Goal: Task Accomplishment & Management: Manage account settings

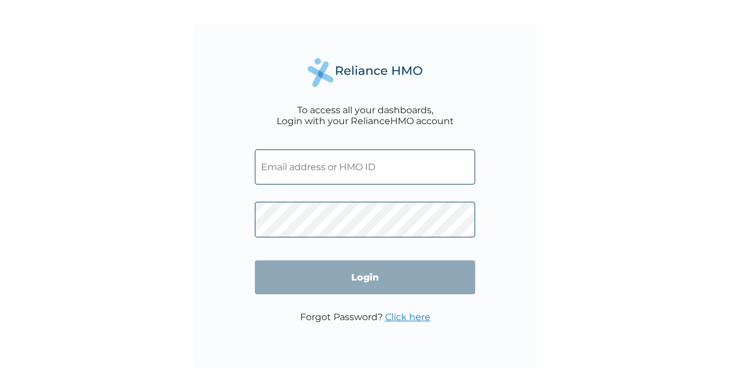
click at [327, 170] on input "text" at bounding box center [365, 166] width 220 height 35
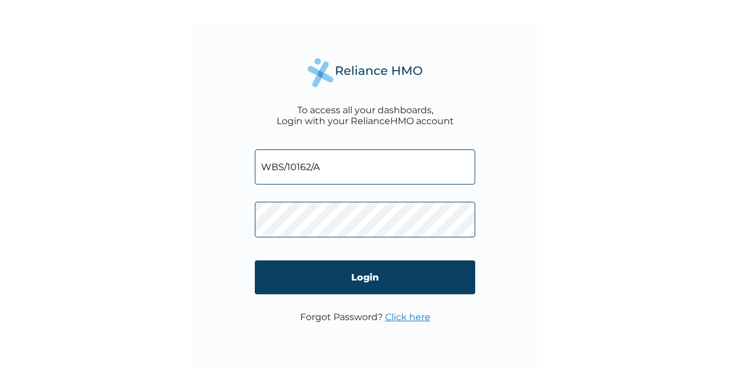
type input "WBS/10162/A"
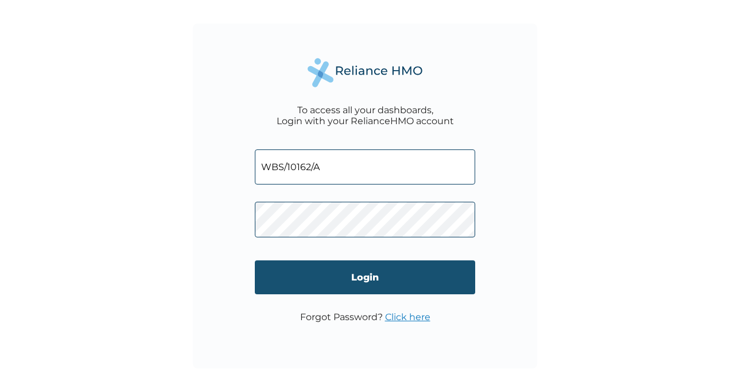
click at [378, 273] on input "Login" at bounding box center [365, 277] width 220 height 34
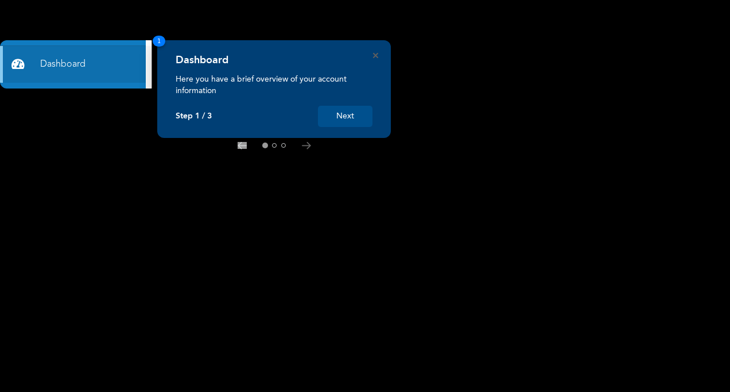
click at [344, 115] on button "Next" at bounding box center [345, 116] width 55 height 21
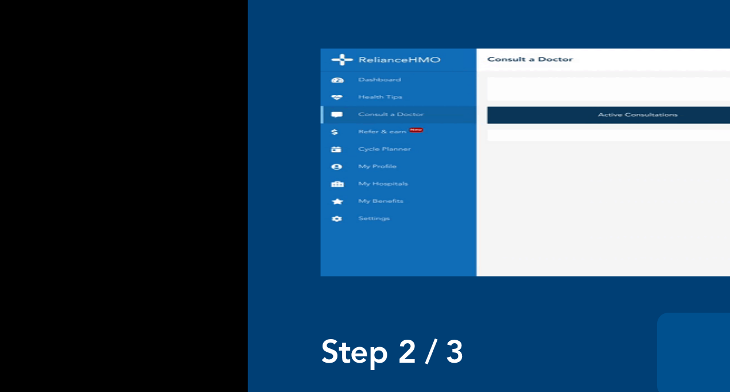
click at [393, 158] on img at bounding box center [479, 157] width 197 height 57
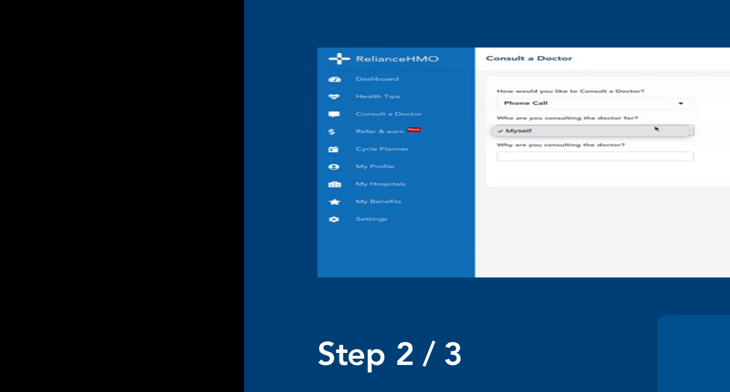
click at [397, 158] on img at bounding box center [479, 157] width 197 height 57
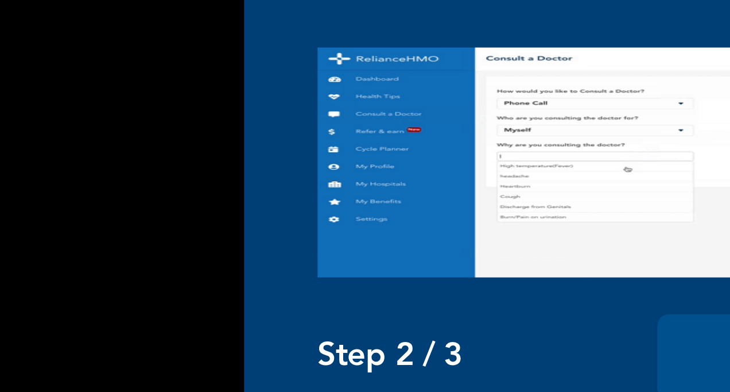
click at [394, 158] on img at bounding box center [479, 157] width 197 height 57
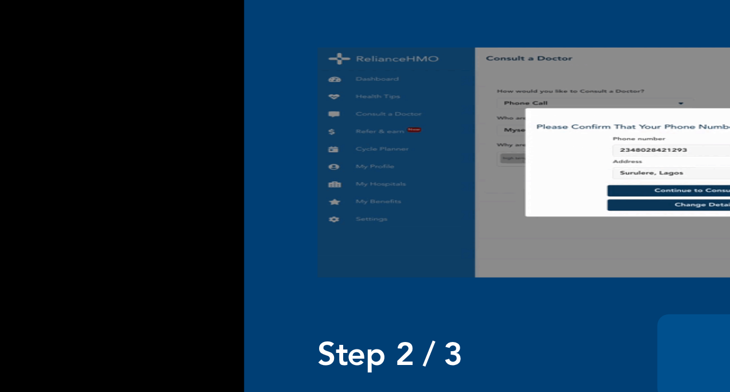
click at [394, 158] on img at bounding box center [479, 157] width 197 height 57
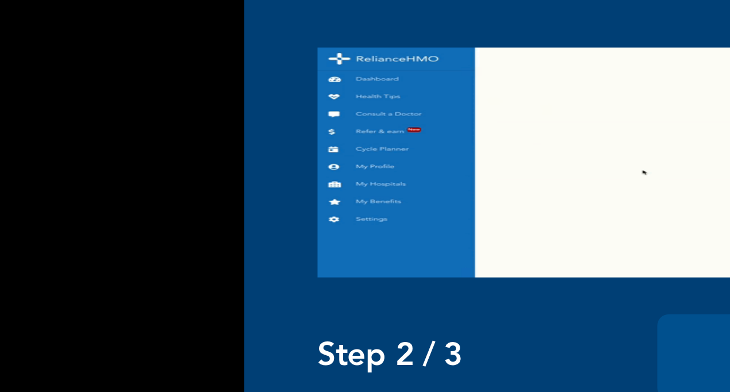
click at [471, 149] on img at bounding box center [479, 157] width 197 height 57
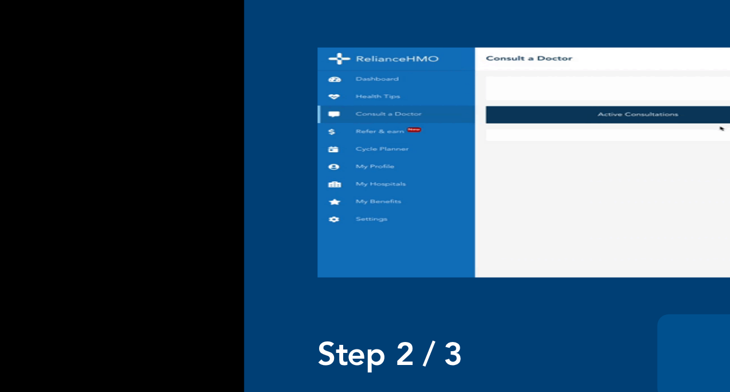
click at [471, 149] on img at bounding box center [479, 157] width 197 height 57
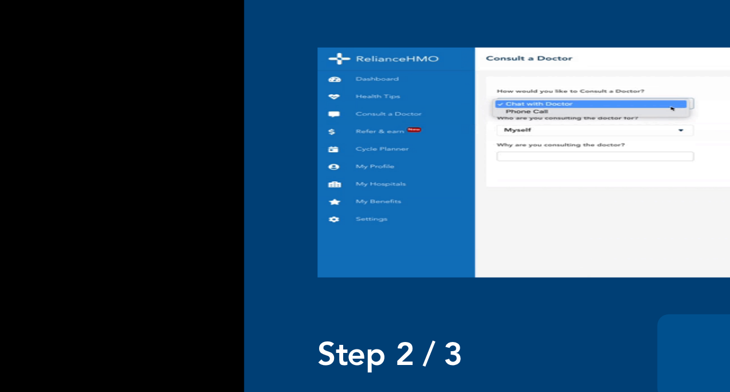
click at [396, 157] on img at bounding box center [479, 157] width 197 height 57
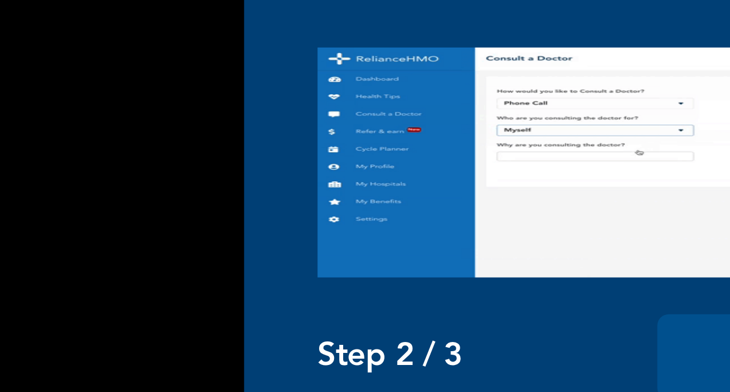
click at [392, 158] on img at bounding box center [479, 157] width 197 height 57
click at [393, 157] on img at bounding box center [479, 157] width 197 height 57
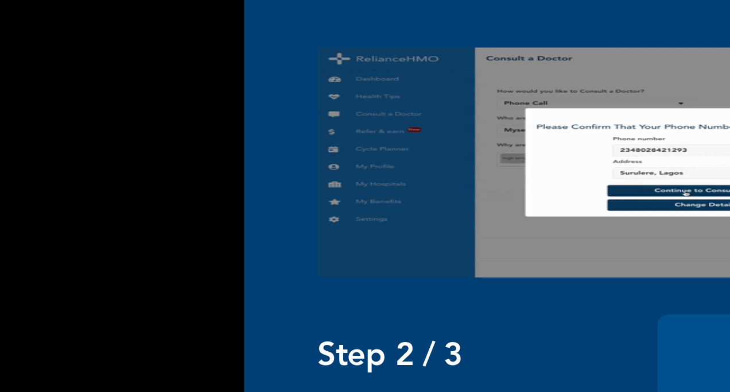
click at [394, 157] on img at bounding box center [479, 157] width 197 height 57
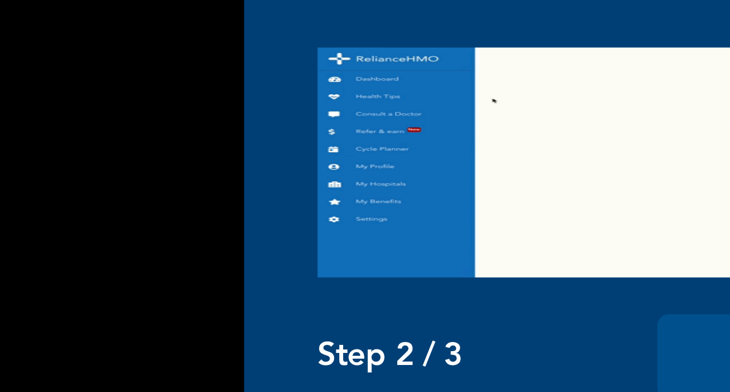
click at [397, 157] on img at bounding box center [479, 157] width 197 height 57
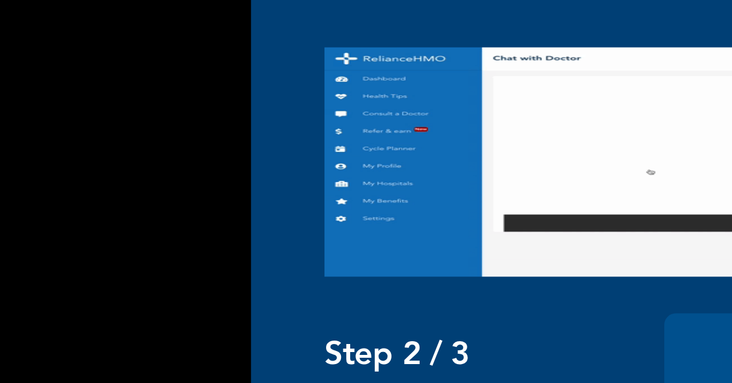
click at [396, 158] on img at bounding box center [480, 157] width 197 height 57
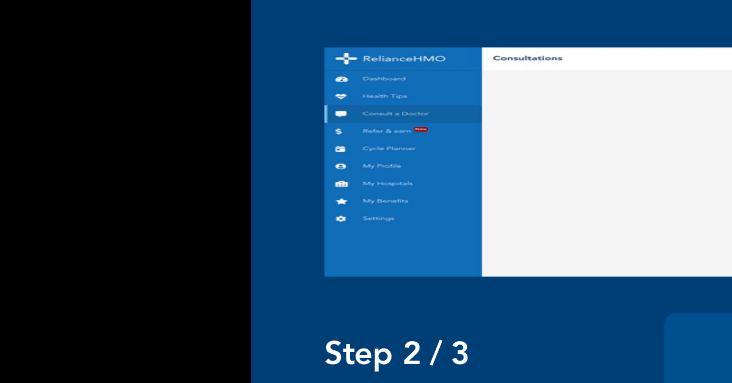
click at [396, 158] on img at bounding box center [480, 157] width 197 height 57
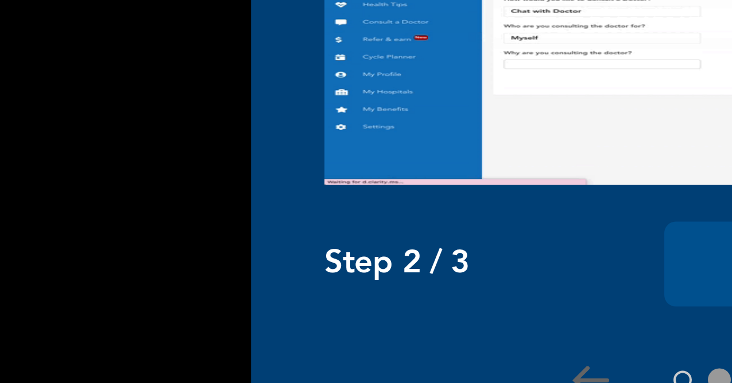
click at [398, 158] on img at bounding box center [480, 157] width 197 height 57
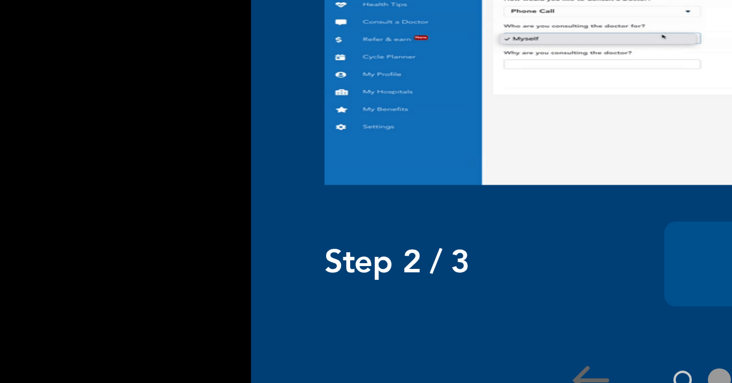
click at [397, 158] on img at bounding box center [480, 157] width 197 height 57
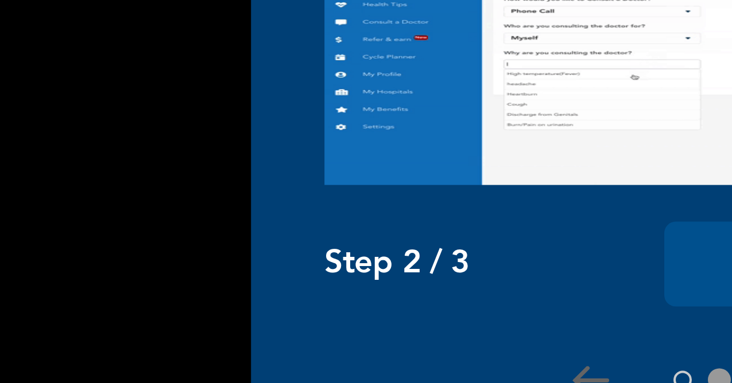
click at [394, 158] on img at bounding box center [480, 157] width 197 height 57
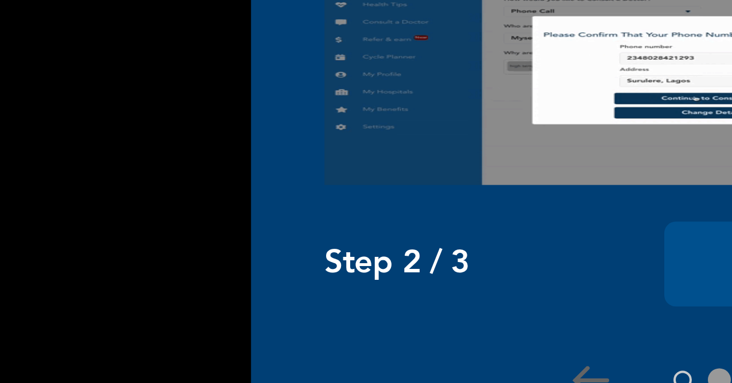
click at [394, 158] on img at bounding box center [480, 157] width 197 height 57
click at [401, 158] on img at bounding box center [480, 157] width 197 height 57
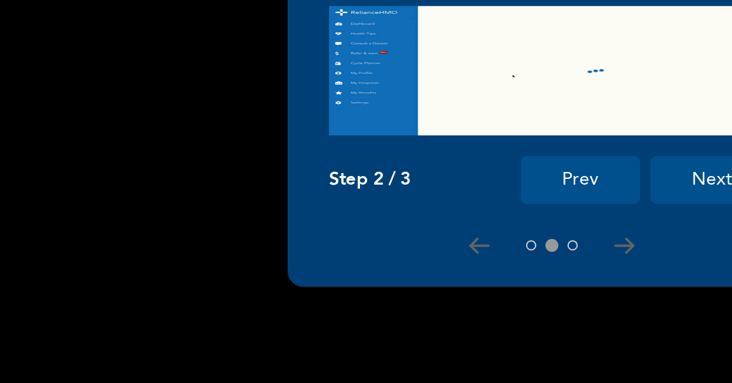
click at [397, 159] on img at bounding box center [480, 157] width 197 height 57
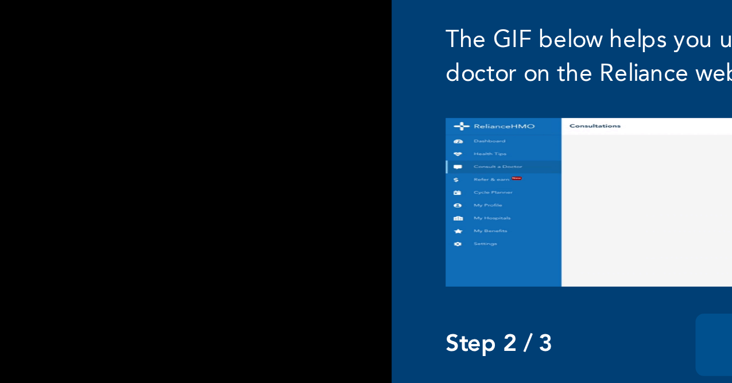
click at [398, 157] on img at bounding box center [480, 157] width 197 height 57
click at [398, 158] on img at bounding box center [480, 157] width 197 height 57
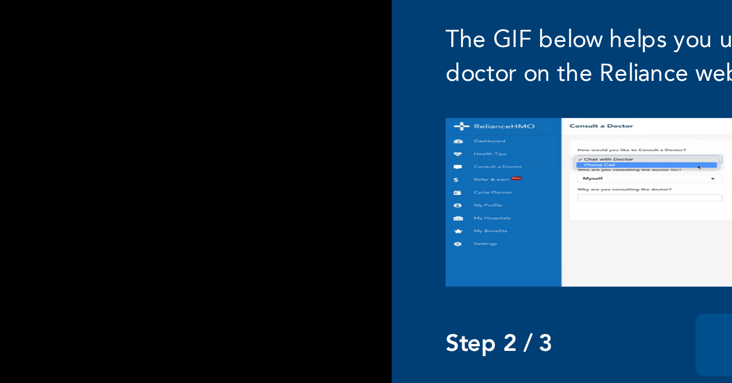
click at [398, 158] on img at bounding box center [480, 157] width 197 height 57
